Goal: Navigation & Orientation: Find specific page/section

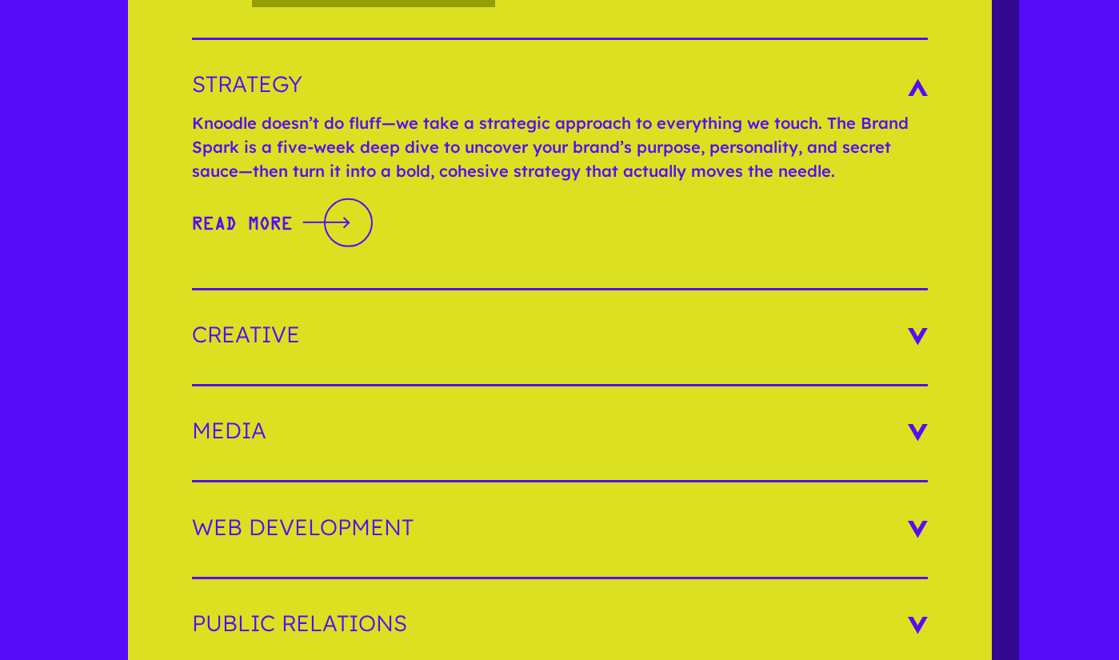
scroll to position [2461, 0]
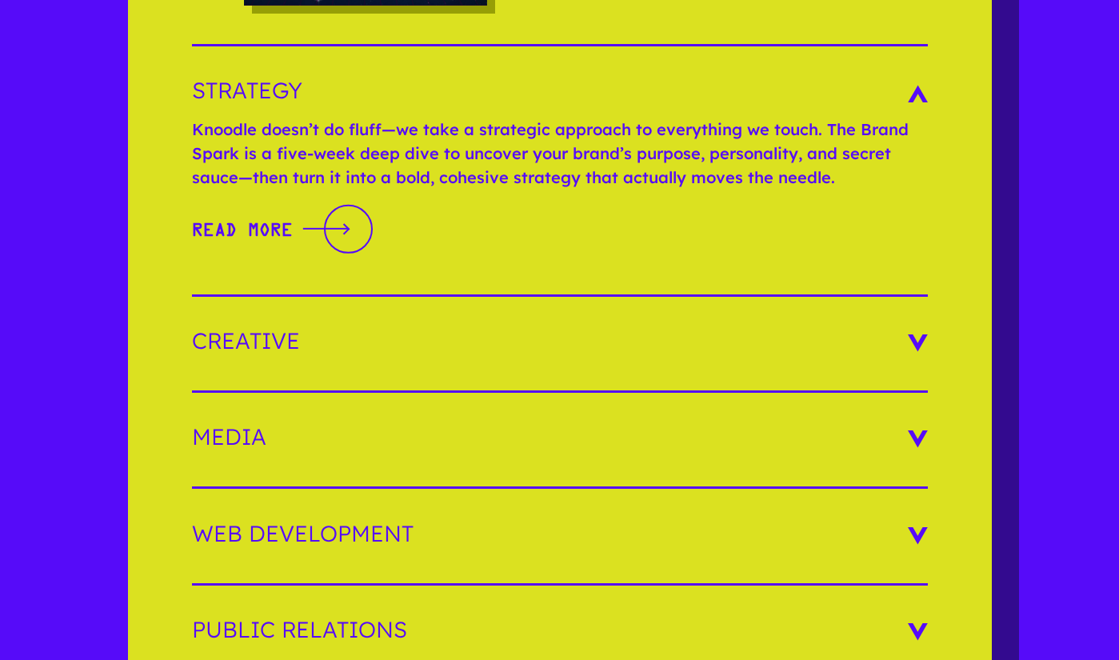
click at [914, 329] on h3 "Creative" at bounding box center [560, 340] width 736 height 22
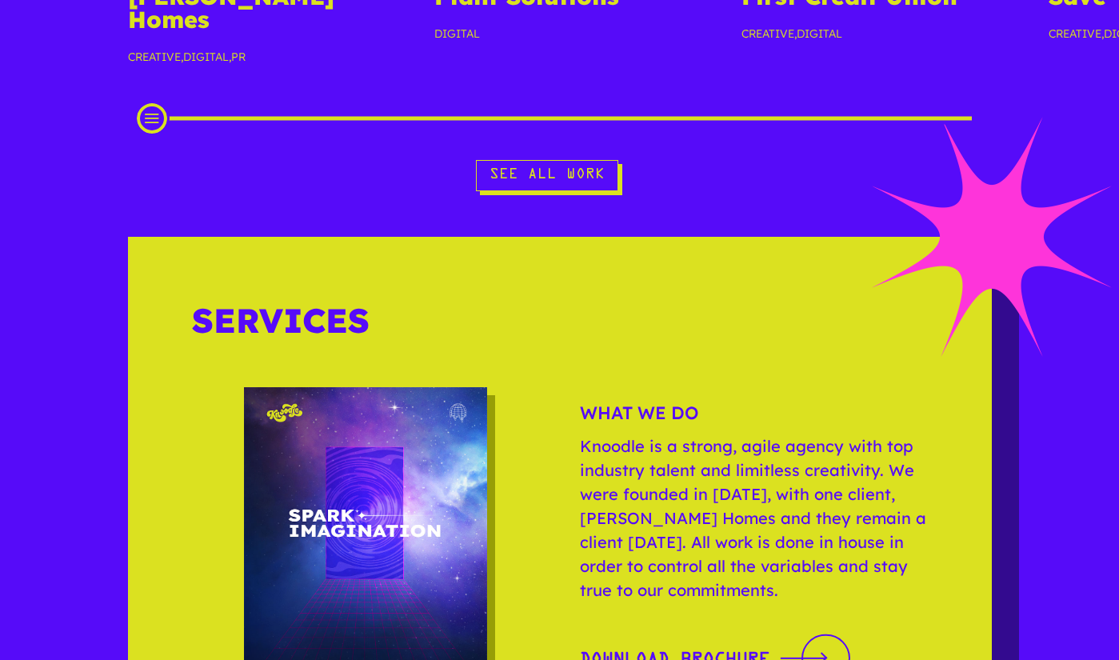
scroll to position [1764, 0]
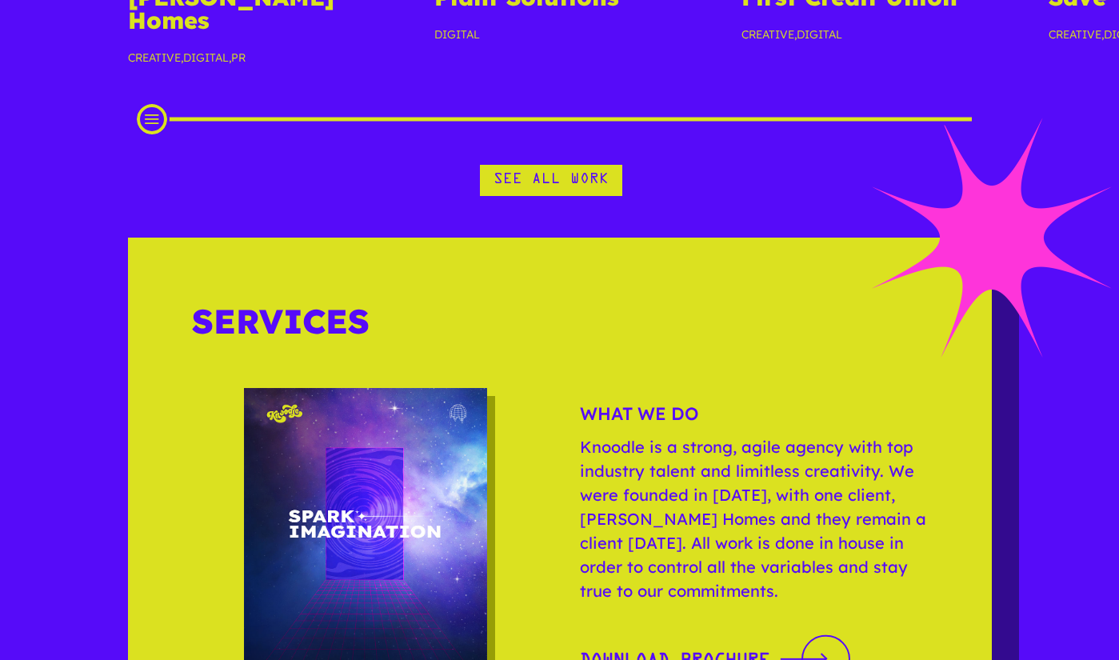
click at [531, 165] on link "See All Work" at bounding box center [551, 180] width 142 height 31
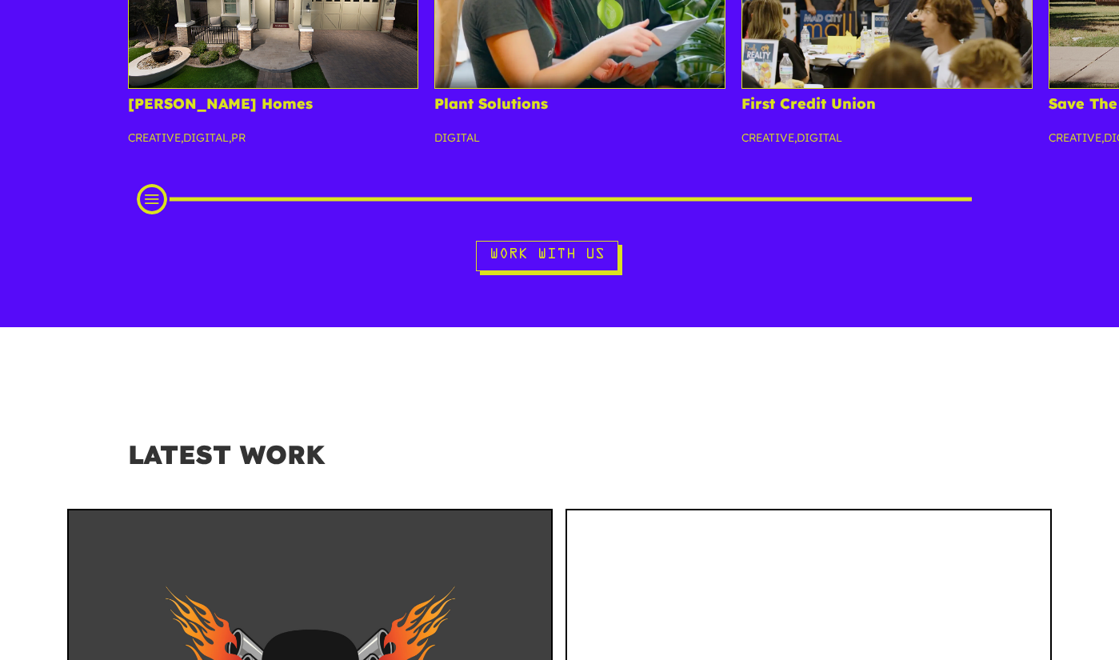
scroll to position [476, 0]
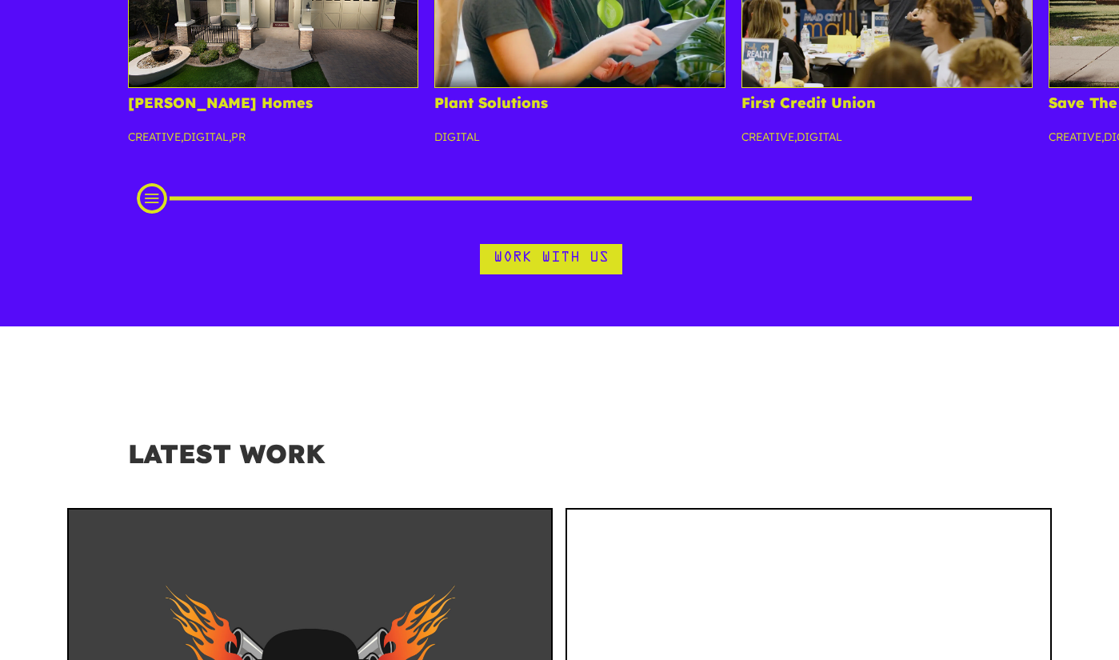
click at [554, 259] on link "Work With Us" at bounding box center [551, 259] width 142 height 31
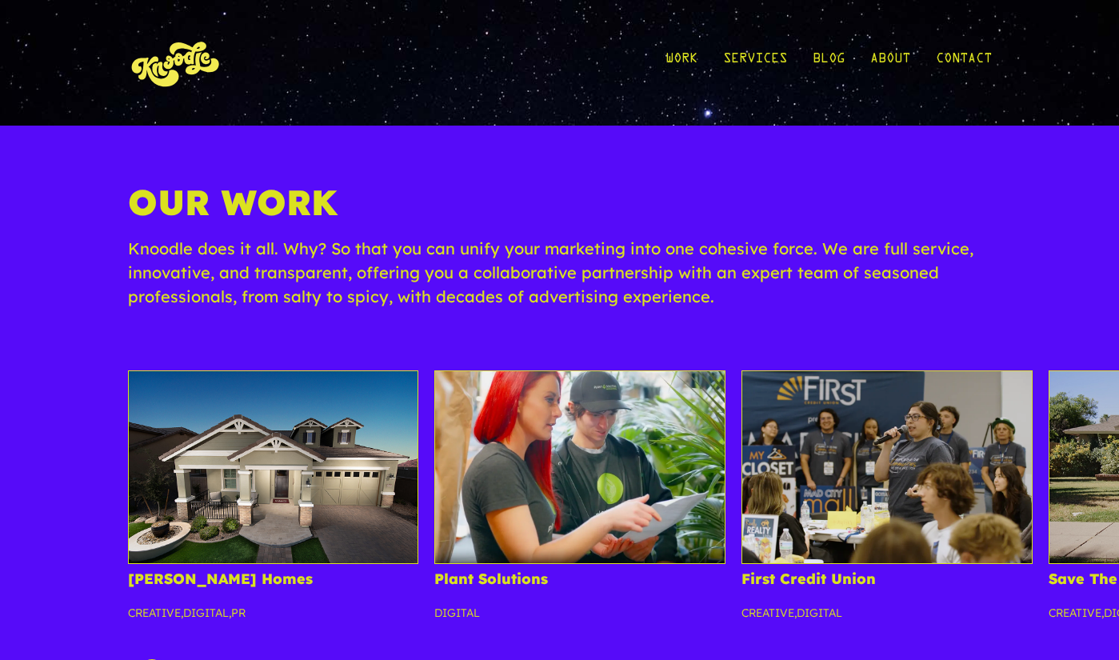
scroll to position [476, 0]
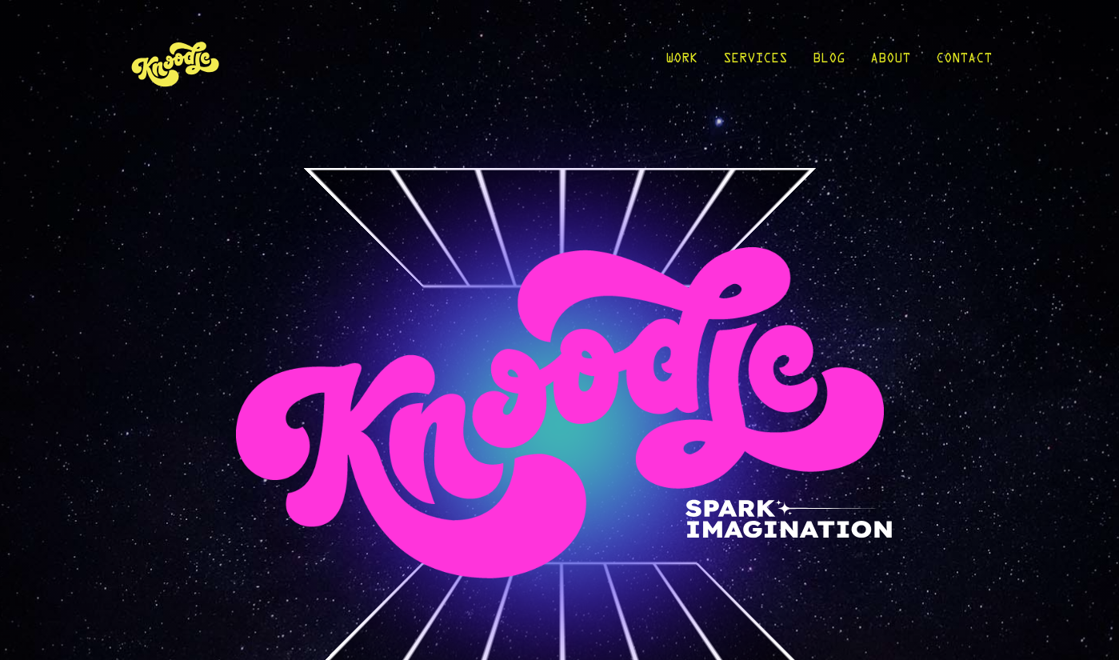
scroll to position [1764, 0]
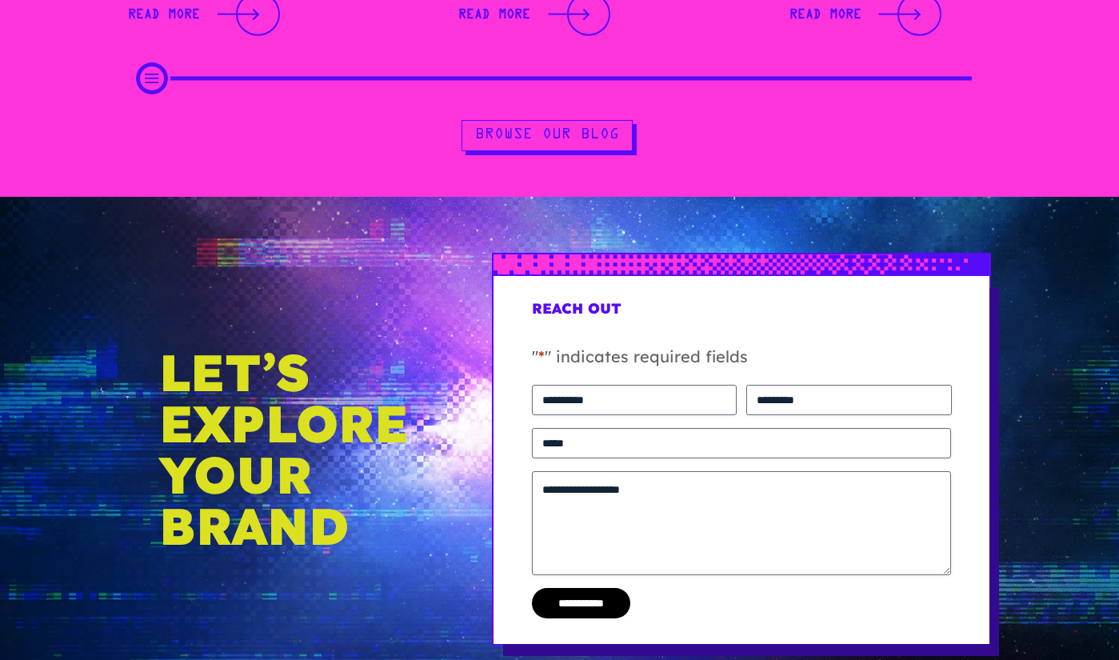
scroll to position [4141, 0]
